Goal: Transaction & Acquisition: Purchase product/service

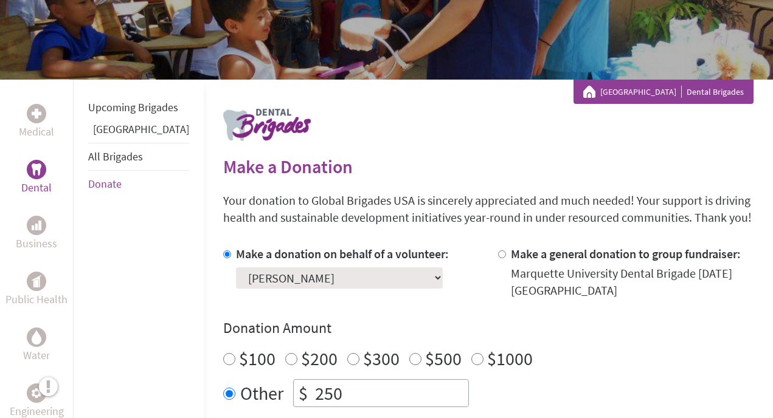
scroll to position [106, 0]
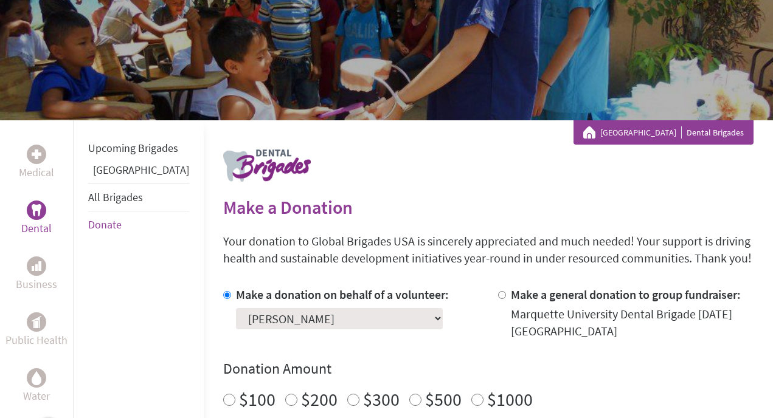
click at [35, 212] on img at bounding box center [37, 210] width 10 height 12
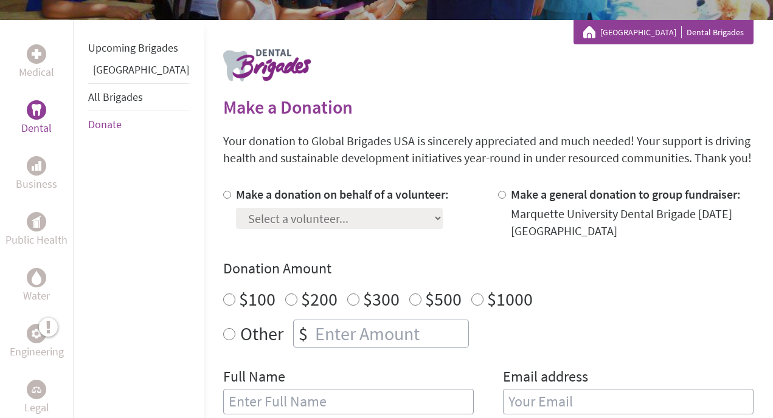
scroll to position [208, 0]
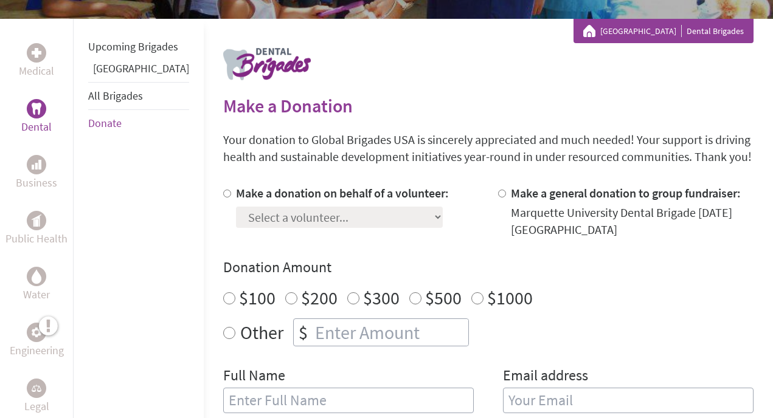
click at [268, 205] on div "Select a volunteer... [PERSON_NAME] [PERSON_NAME] [PERSON_NAME] Aras Buozius [P…" at bounding box center [342, 215] width 213 height 26
click at [267, 194] on label "Make a donation on behalf of a volunteer:" at bounding box center [342, 192] width 213 height 15
click at [231, 194] on input "Make a donation on behalf of a volunteer:" at bounding box center [227, 194] width 8 height 8
radio input "true"
click at [265, 218] on select "Select a volunteer... [PERSON_NAME] [PERSON_NAME] [PERSON_NAME] Aras Buozius [P…" at bounding box center [339, 217] width 207 height 21
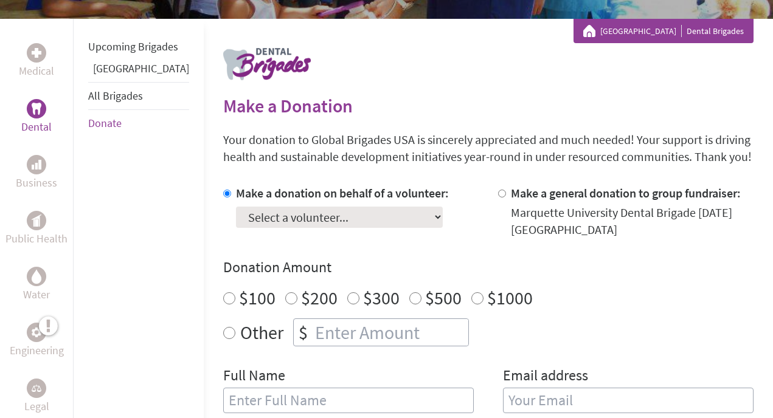
select select "D8C00907-9A6D-11F0-9E6E-42010A400005"
radio input "true"
click at [313, 322] on input "number" at bounding box center [391, 332] width 156 height 27
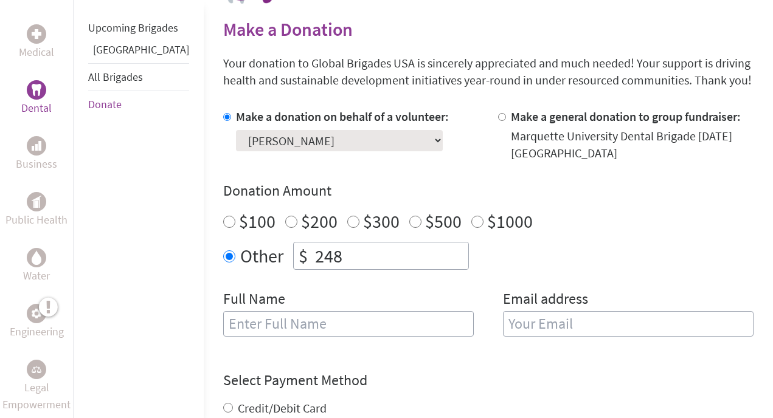
scroll to position [398, 0]
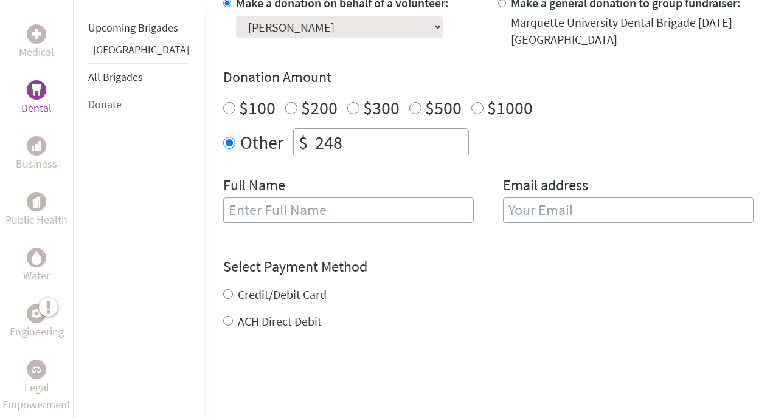
type input "248"
click at [292, 202] on input "text" at bounding box center [348, 211] width 251 height 26
type input "[PERSON_NAME]"
type input "[EMAIL_ADDRESS][DOMAIN_NAME]"
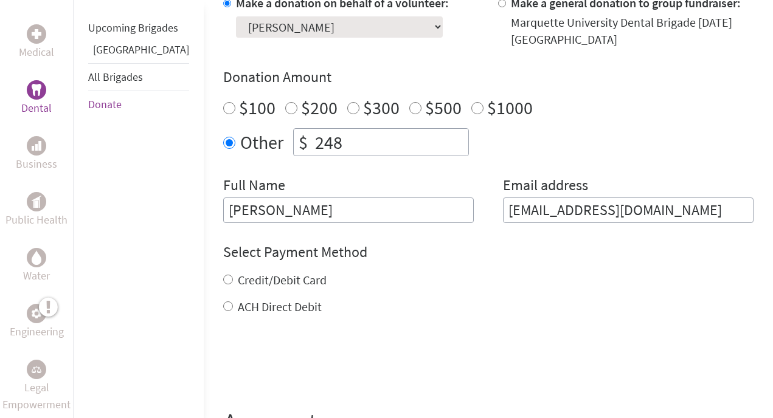
click at [581, 208] on input "[EMAIL_ADDRESS][DOMAIN_NAME]" at bounding box center [628, 211] width 251 height 26
click at [395, 209] on input "[PERSON_NAME]" at bounding box center [348, 211] width 251 height 26
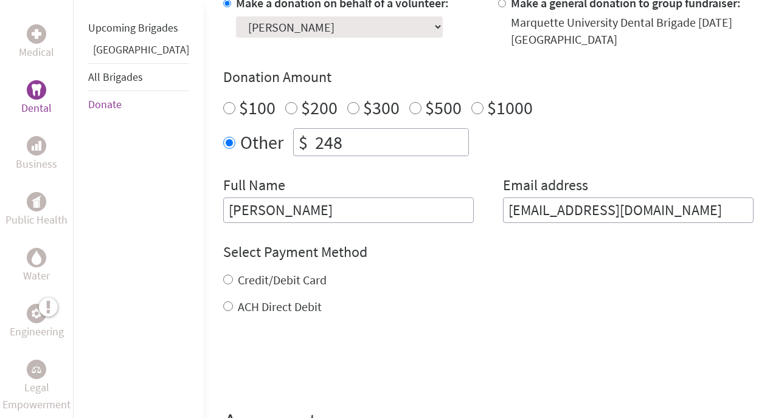
click at [395, 209] on input "[PERSON_NAME]" at bounding box center [348, 211] width 251 height 26
type input "[PERSON_NAME]"
click at [546, 207] on input "[EMAIL_ADDRESS][DOMAIN_NAME]" at bounding box center [628, 211] width 251 height 26
click at [546, 209] on input "[EMAIL_ADDRESS][DOMAIN_NAME]" at bounding box center [628, 211] width 251 height 26
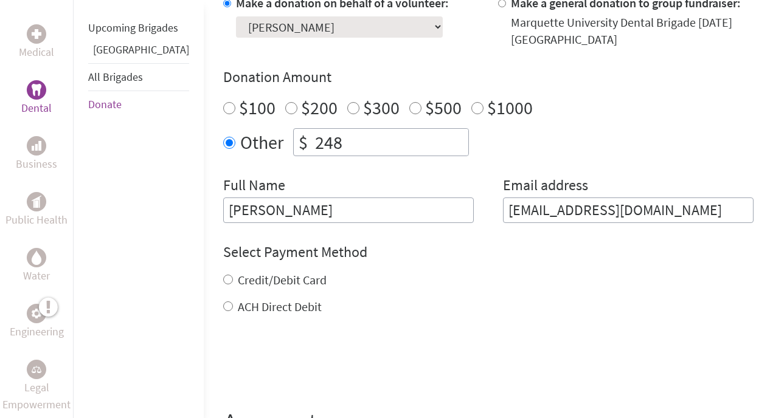
click at [546, 209] on input "[EMAIL_ADDRESS][DOMAIN_NAME]" at bounding box center [628, 211] width 251 height 26
type input "[EMAIL_ADDRESS][DOMAIN_NAME]"
click at [258, 290] on div "Credit/Debit Card ACH Direct Debit" at bounding box center [488, 294] width 530 height 44
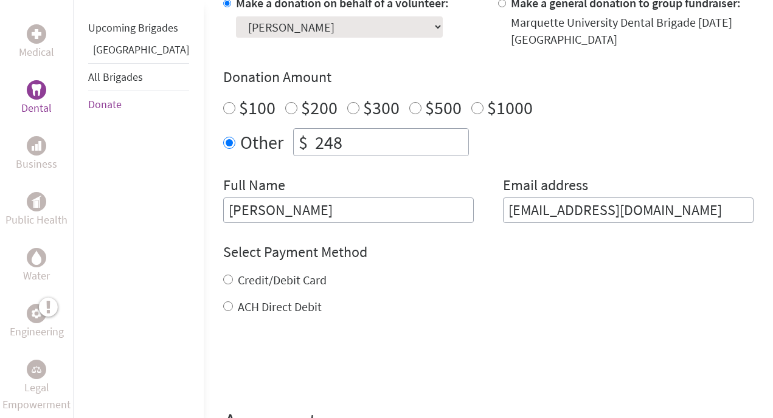
click at [267, 284] on label "Credit/Debit Card" at bounding box center [282, 279] width 89 height 15
click at [233, 284] on input "Credit/Debit Card" at bounding box center [228, 280] width 10 height 10
radio input "true"
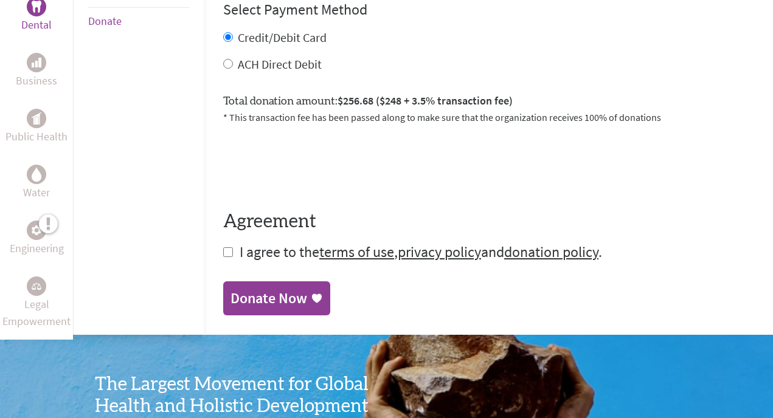
scroll to position [649, 0]
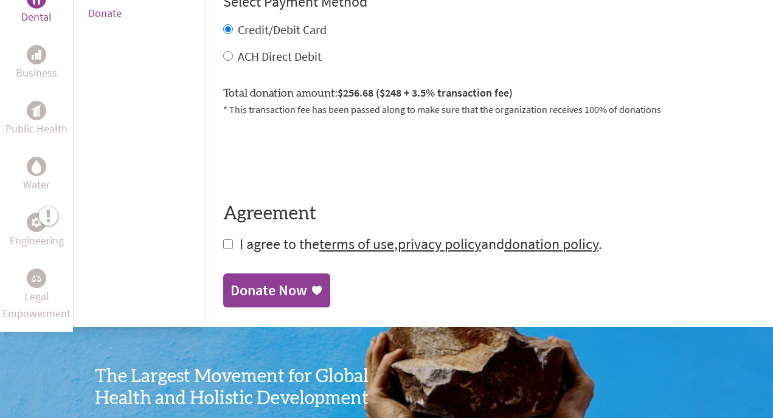
click at [223, 244] on input "checkbox" at bounding box center [228, 245] width 10 height 10
checkbox input "true"
click at [230, 291] on div "Donate Now" at bounding box center [268, 291] width 77 height 19
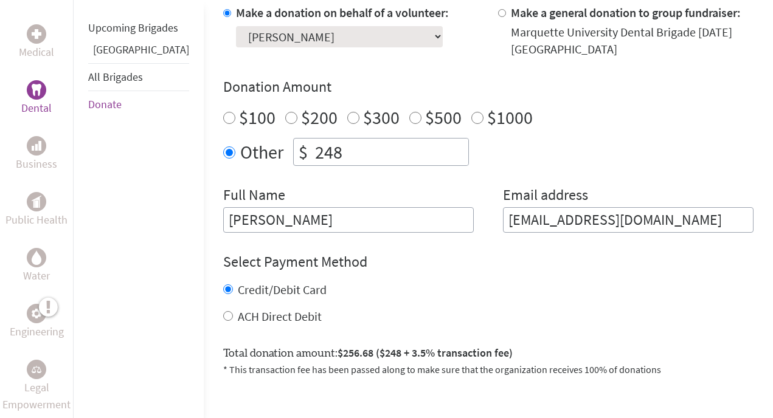
scroll to position [409, 0]
